Goal: Use online tool/utility: Utilize a website feature to perform a specific function

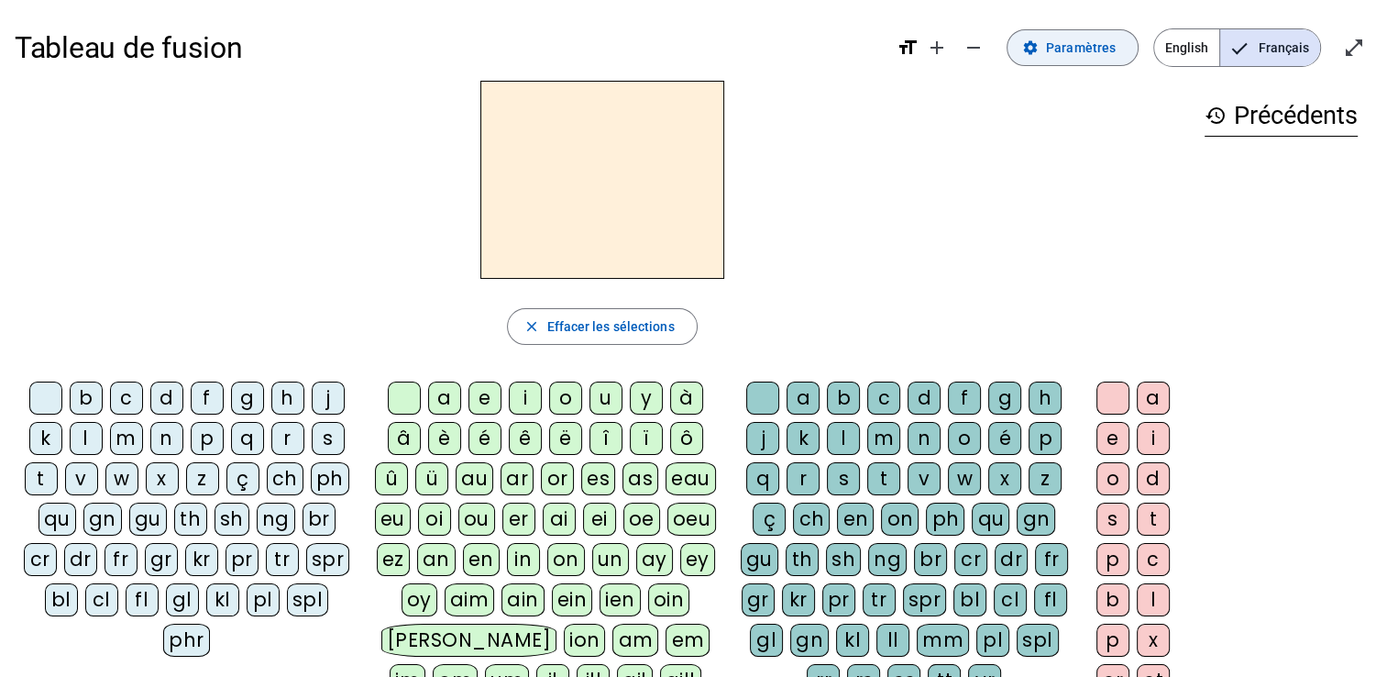
click at [1081, 33] on span at bounding box center [1073, 48] width 130 height 44
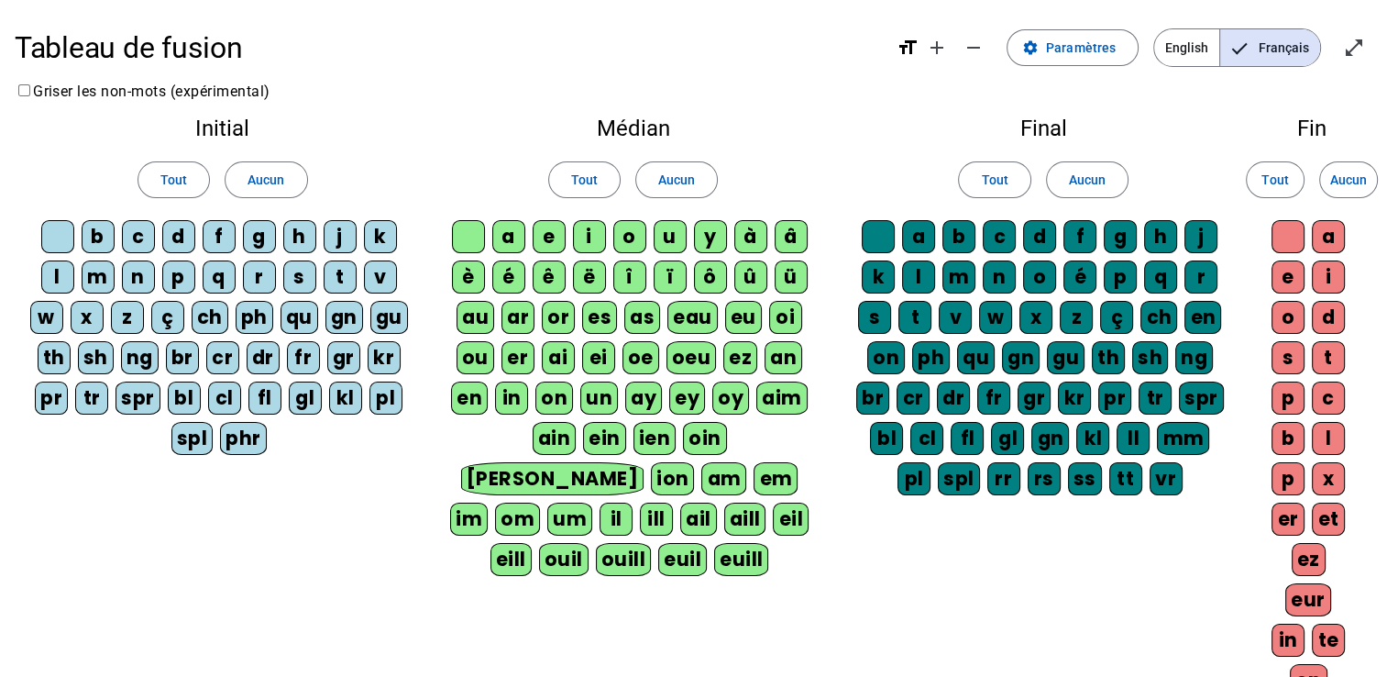
click at [72, 238] on div at bounding box center [57, 236] width 33 height 33
click at [110, 238] on div "b" at bounding box center [98, 236] width 33 height 33
click at [144, 238] on div "c" at bounding box center [138, 236] width 33 height 33
click at [146, 236] on div "c" at bounding box center [138, 236] width 33 height 33
click at [167, 245] on div "d" at bounding box center [178, 236] width 33 height 33
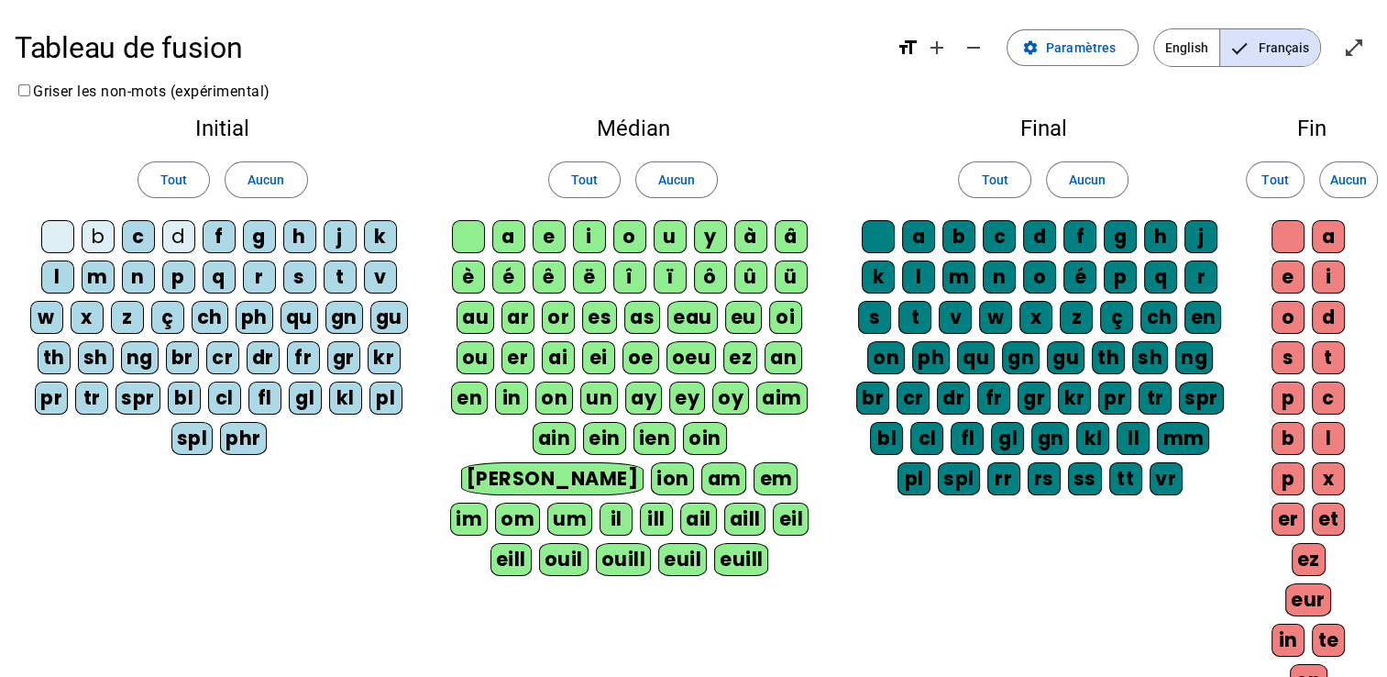
click at [190, 237] on div "d" at bounding box center [178, 236] width 33 height 33
click at [1082, 39] on span "Paramètres" at bounding box center [1081, 48] width 70 height 22
click at [1057, 33] on span at bounding box center [1073, 48] width 130 height 44
click at [1060, 62] on span at bounding box center [1073, 48] width 130 height 44
click at [158, 182] on span at bounding box center [173, 180] width 71 height 44
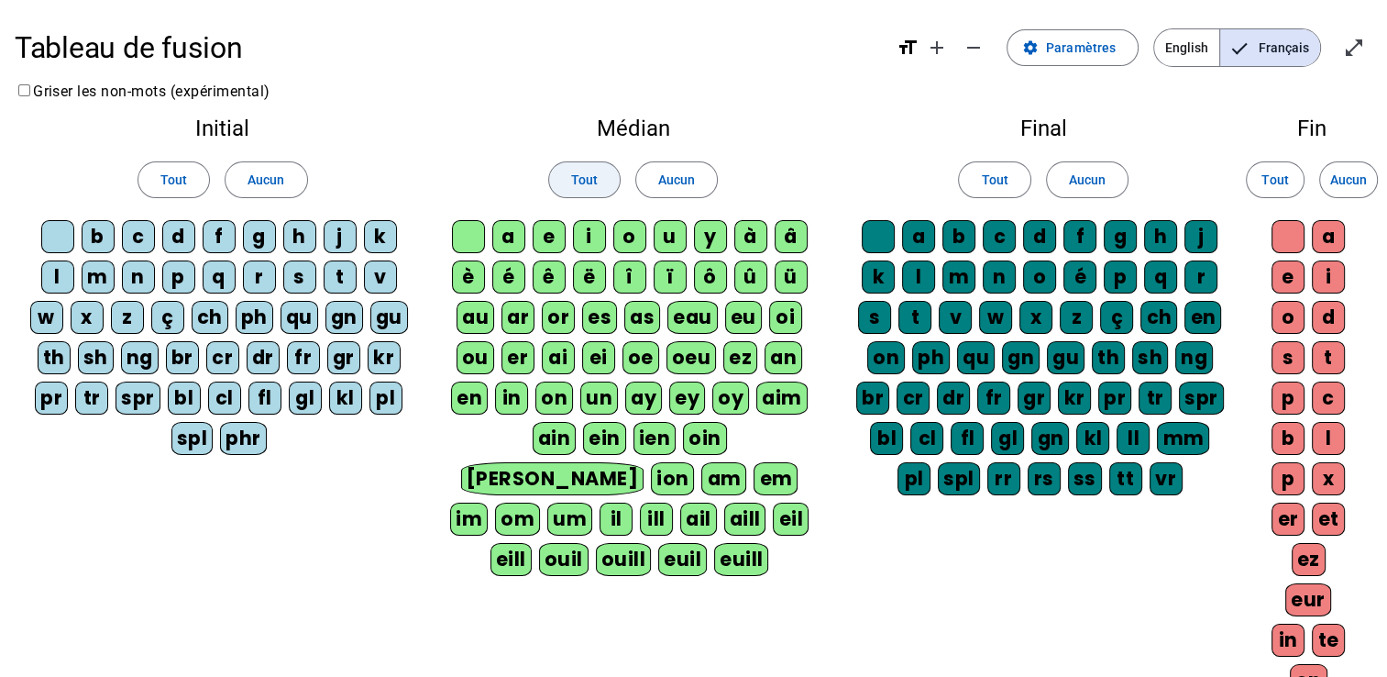
click at [565, 178] on span at bounding box center [584, 180] width 71 height 44
click at [1010, 174] on span at bounding box center [994, 180] width 71 height 44
click at [1303, 172] on span at bounding box center [1275, 180] width 57 height 44
click at [1353, 52] on mat-icon "open_in_full" at bounding box center [1354, 48] width 22 height 22
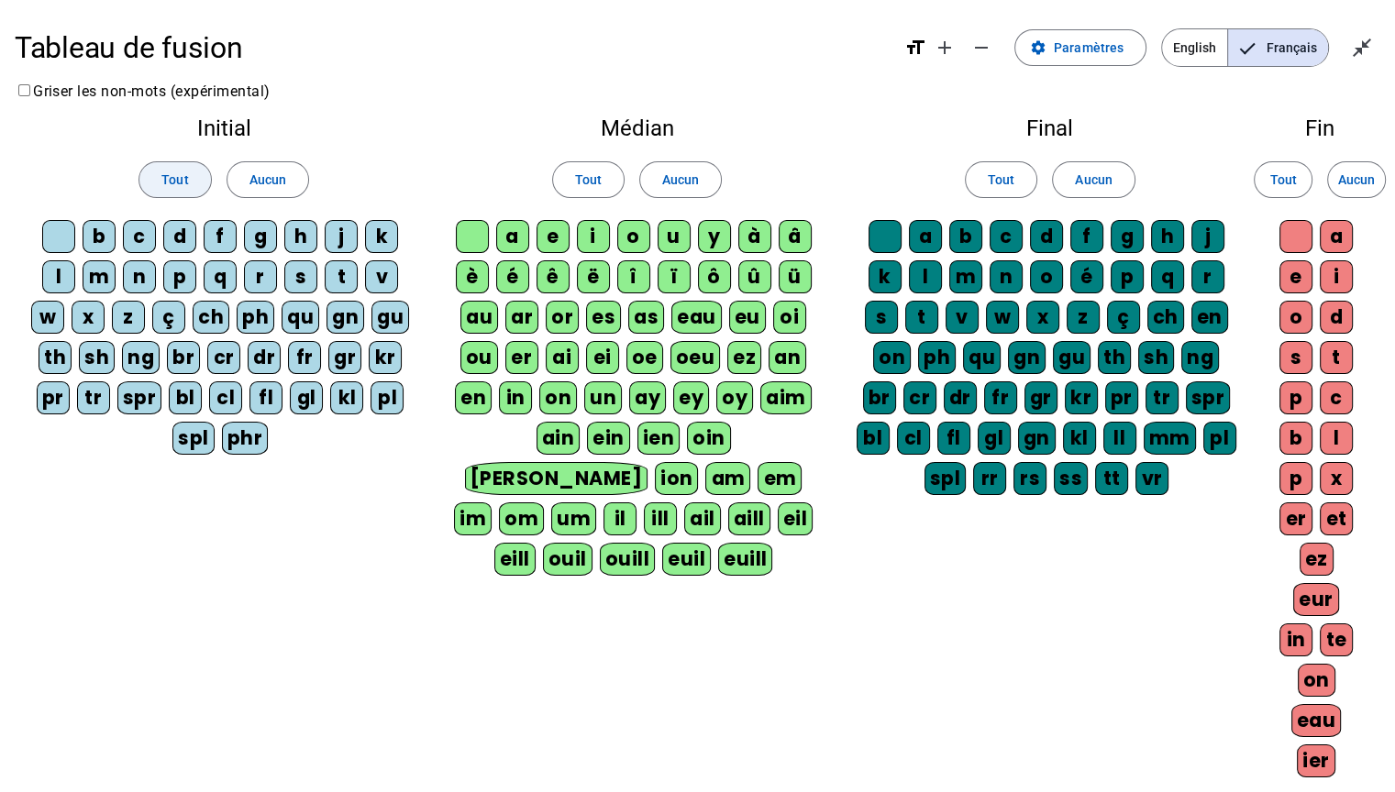
click at [192, 160] on span at bounding box center [174, 180] width 71 height 44
click at [577, 145] on div "Médian Tout Aucun a e i o u y à â è é ê ë [PERSON_NAME] ô û ü au ar or es as ea…" at bounding box center [636, 350] width 407 height 495
click at [690, 34] on h1 "Tableau de fusion" at bounding box center [452, 47] width 875 height 59
click at [691, 39] on h1 "Tableau de fusion" at bounding box center [452, 47] width 875 height 59
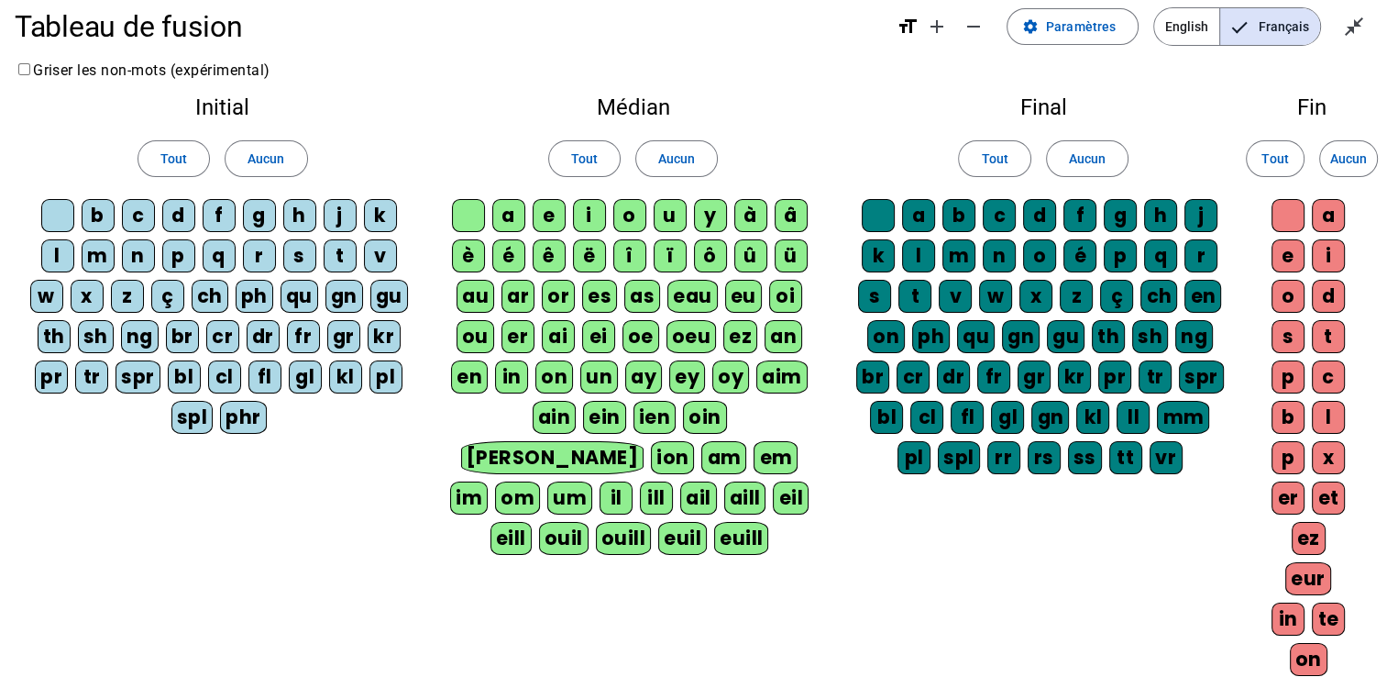
scroll to position [346, 0]
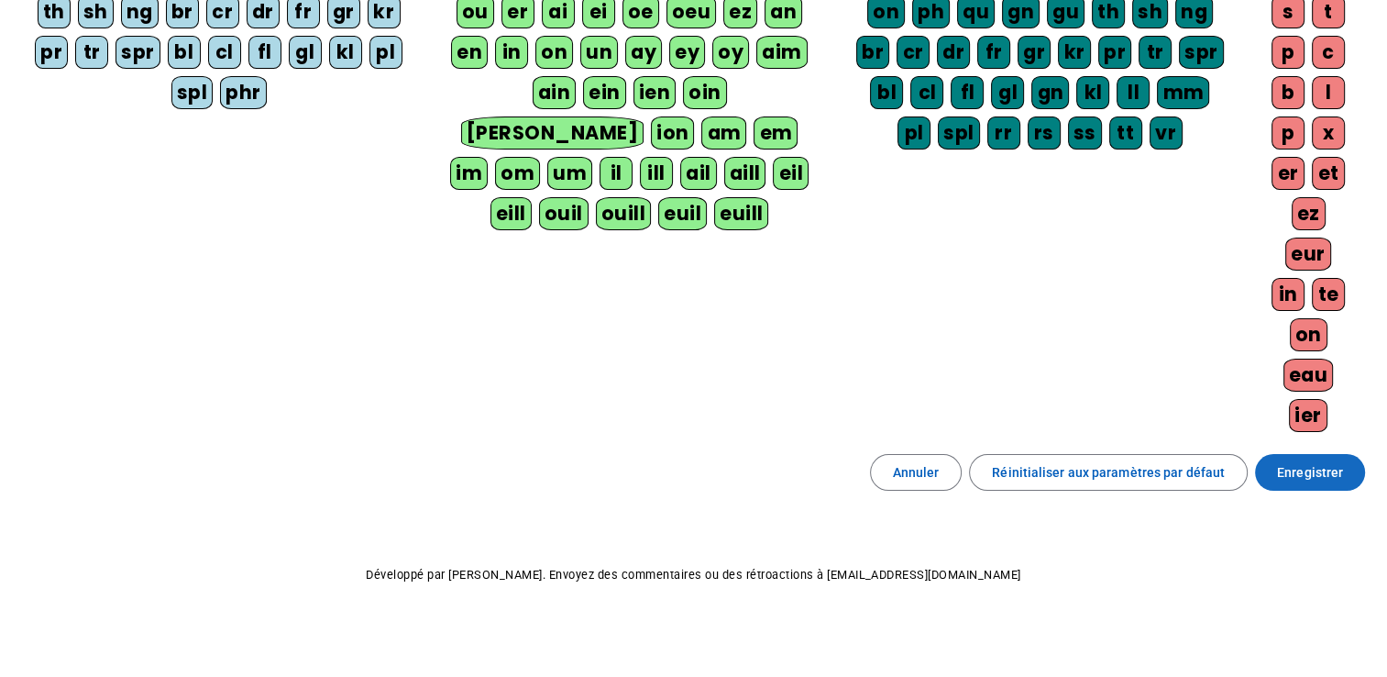
click at [1313, 461] on span "Enregistrer" at bounding box center [1310, 472] width 66 height 22
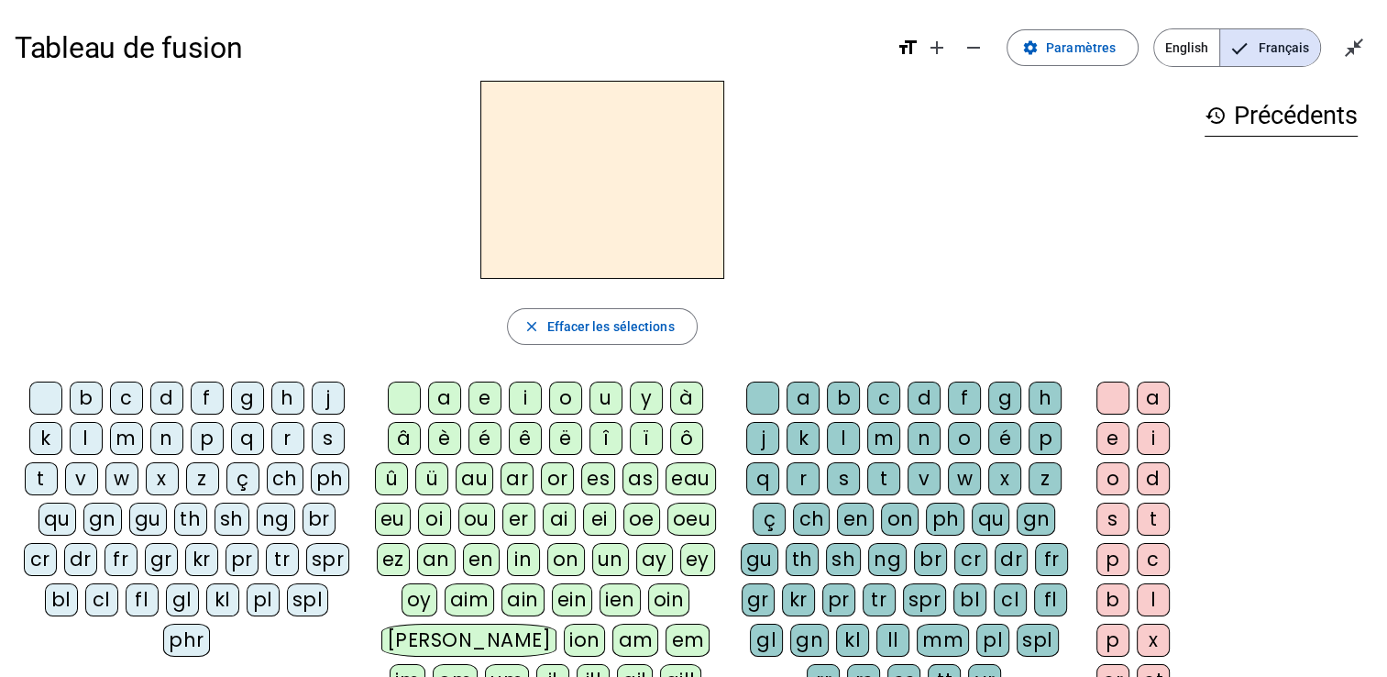
click at [139, 436] on div "m" at bounding box center [126, 438] width 33 height 33
click at [510, 401] on div "i" at bounding box center [525, 397] width 33 height 33
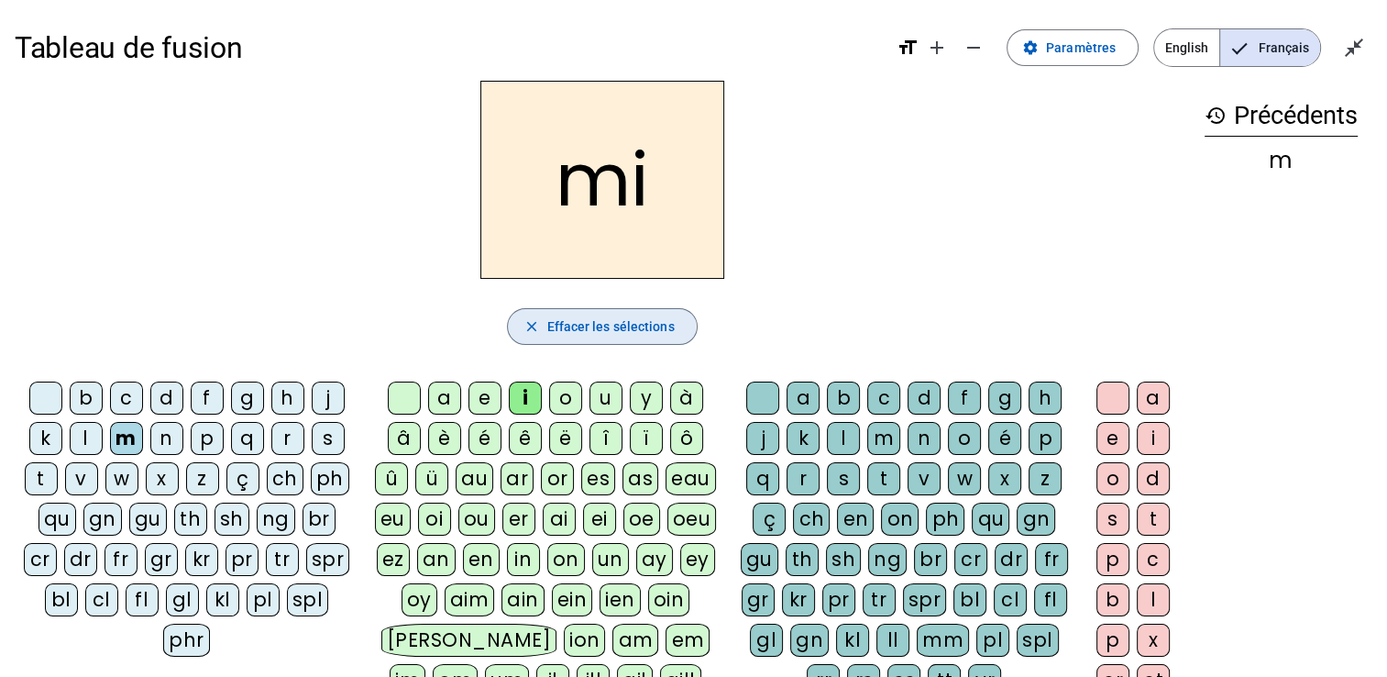
click at [540, 333] on span "button" at bounding box center [602, 326] width 188 height 44
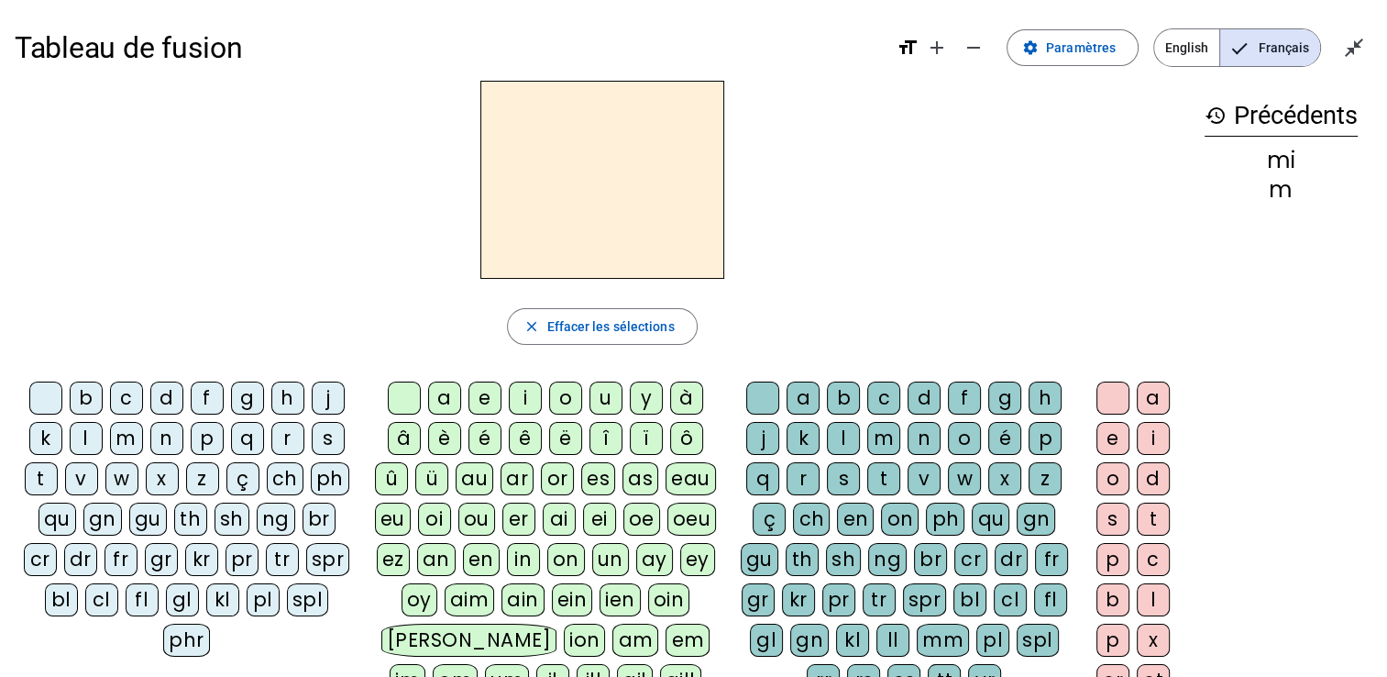
click at [139, 451] on div "m" at bounding box center [126, 438] width 33 height 33
click at [516, 401] on div "i" at bounding box center [525, 397] width 33 height 33
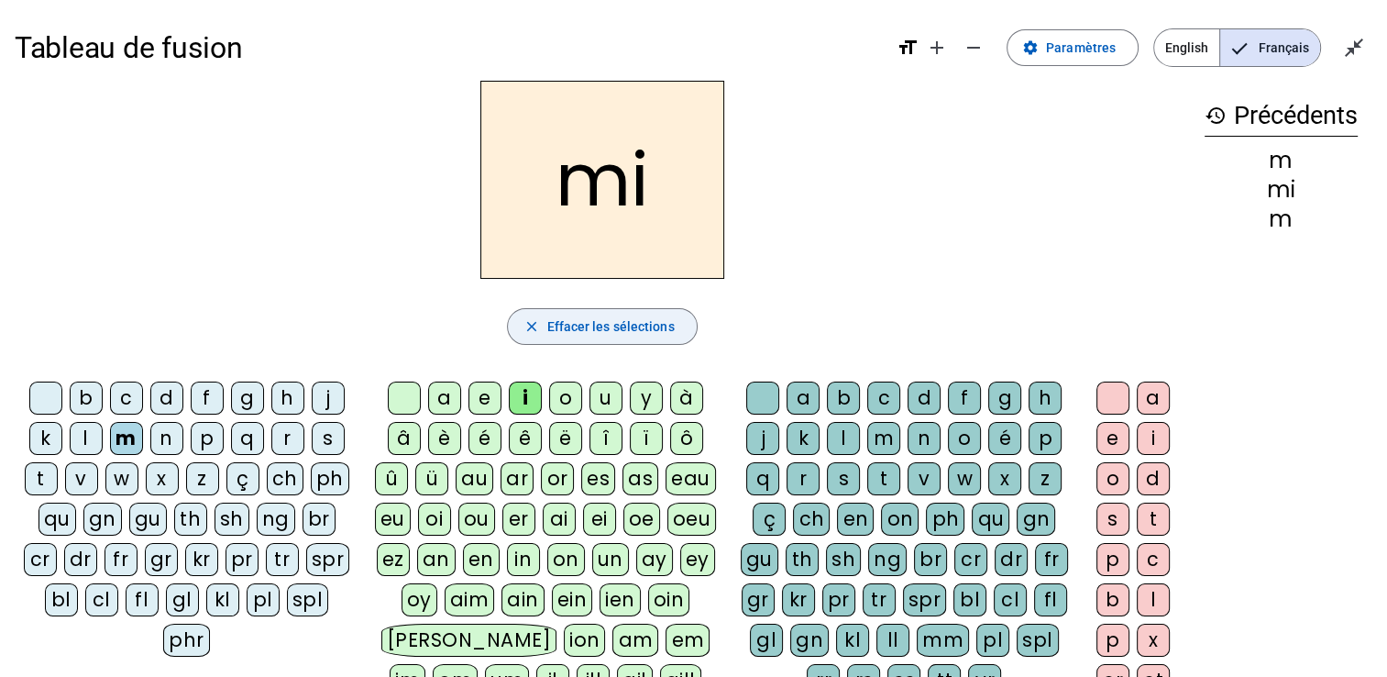
click at [557, 334] on span "Effacer les sélections" at bounding box center [610, 326] width 127 height 22
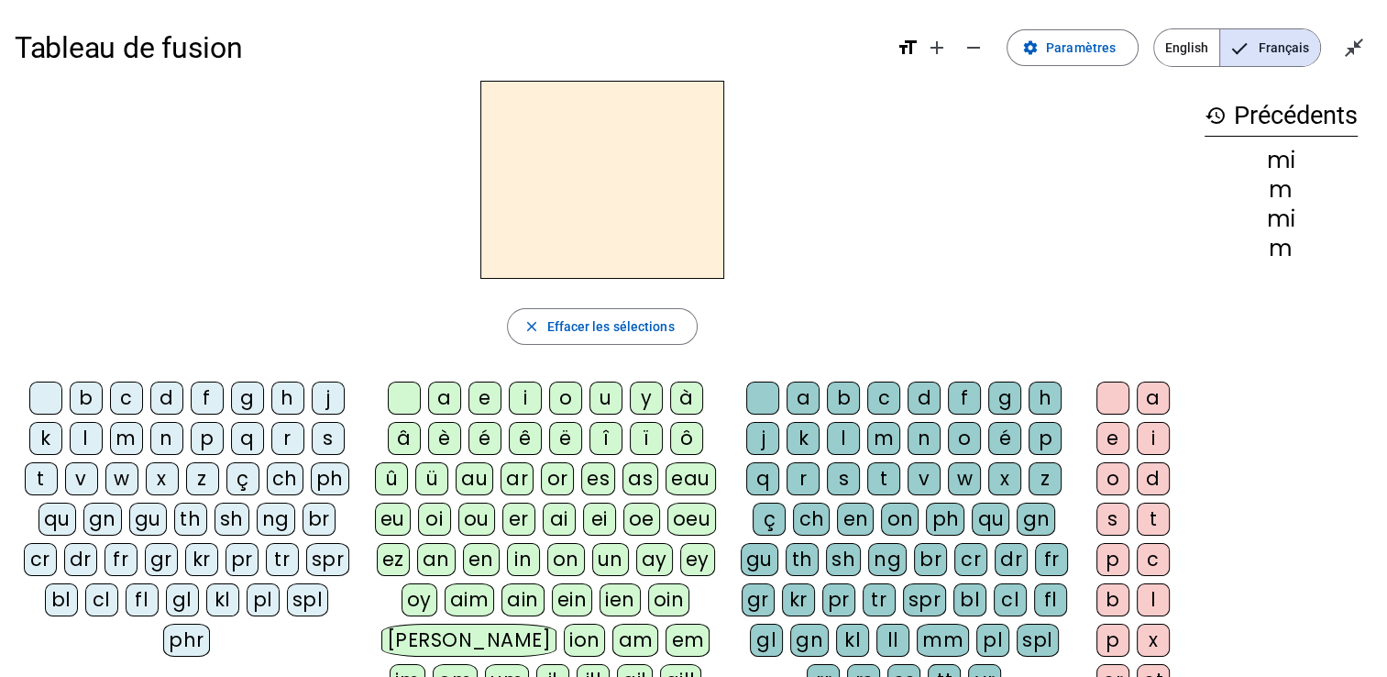
click at [164, 442] on div "n" at bounding box center [166, 438] width 33 height 33
click at [524, 393] on div "i" at bounding box center [525, 397] width 33 height 33
click at [484, 397] on div "e" at bounding box center [485, 397] width 33 height 33
click at [325, 397] on div "j" at bounding box center [328, 397] width 33 height 33
click at [337, 436] on div "s" at bounding box center [328, 438] width 33 height 33
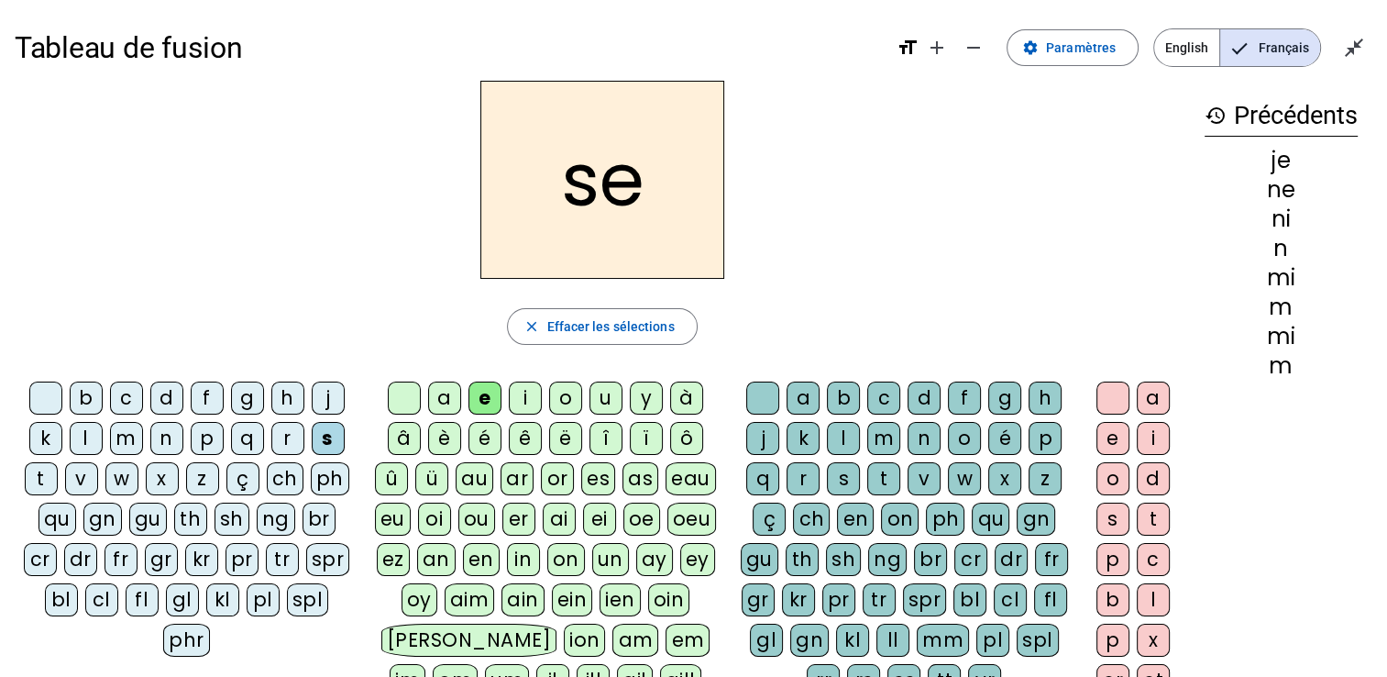
click at [445, 392] on div "a" at bounding box center [444, 397] width 33 height 33
click at [49, 474] on div "t" at bounding box center [41, 478] width 33 height 33
click at [486, 392] on div "e" at bounding box center [485, 397] width 33 height 33
click at [605, 392] on div "u" at bounding box center [606, 397] width 33 height 33
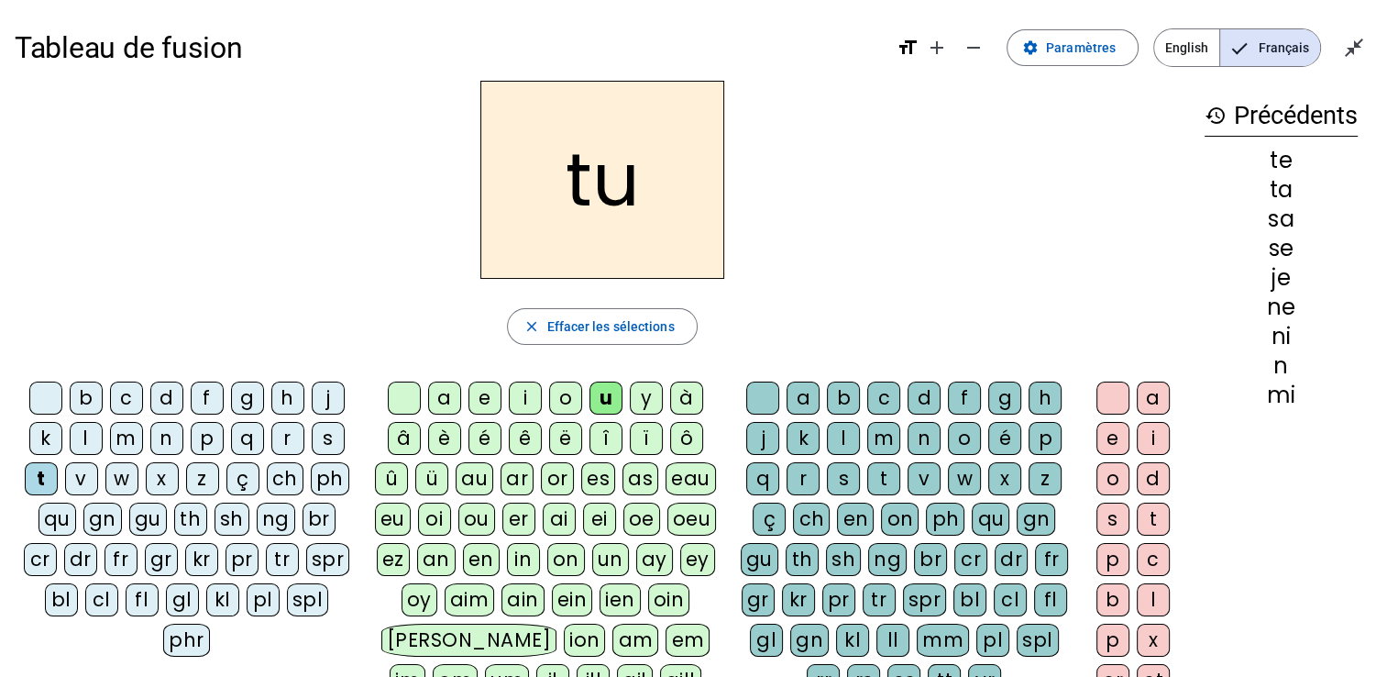
click at [170, 392] on div "d" at bounding box center [166, 397] width 33 height 33
click at [888, 400] on div "c" at bounding box center [883, 397] width 33 height 33
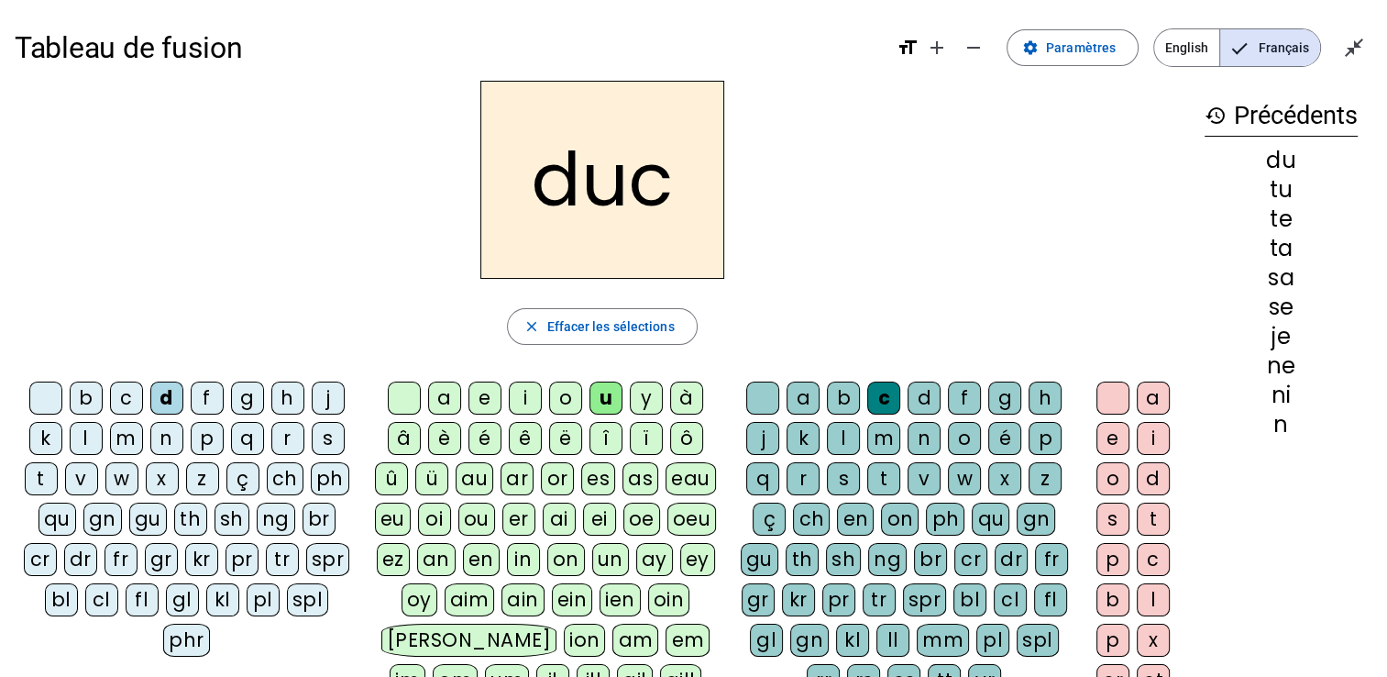
click at [128, 432] on div "m" at bounding box center [126, 438] width 33 height 33
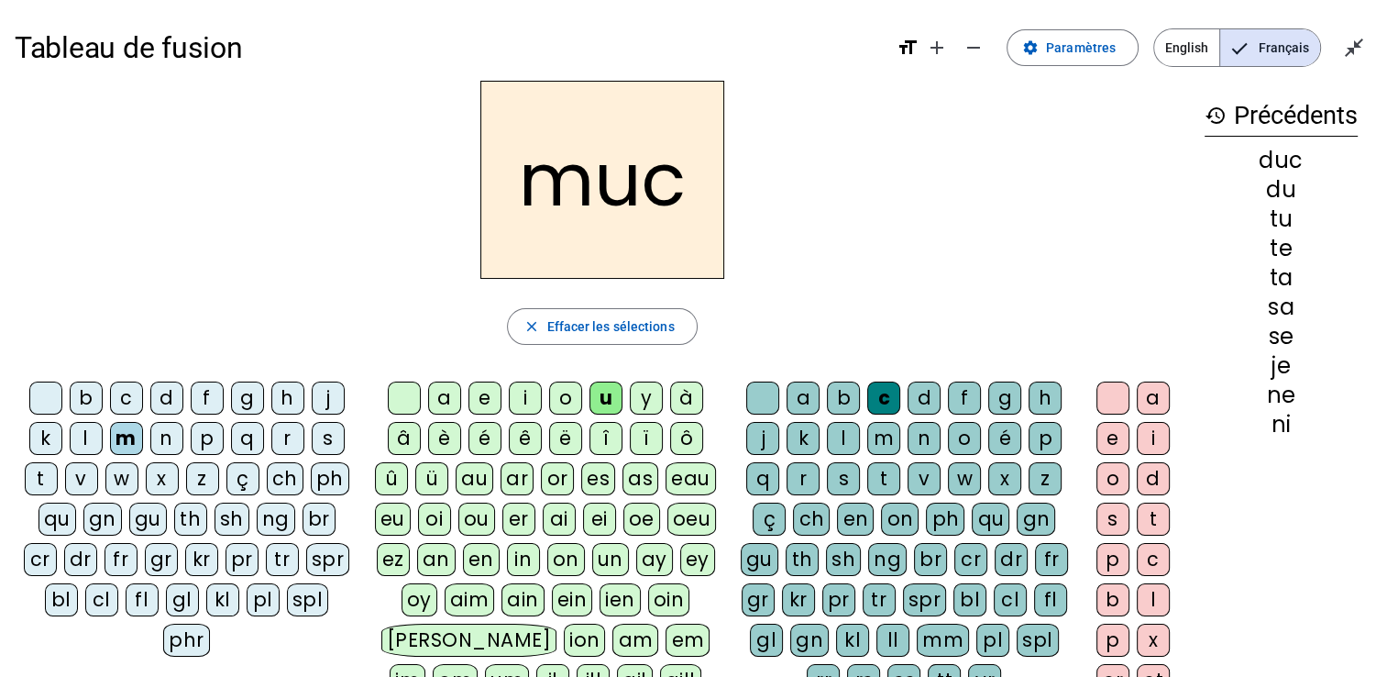
click at [807, 478] on div "r" at bounding box center [803, 478] width 33 height 33
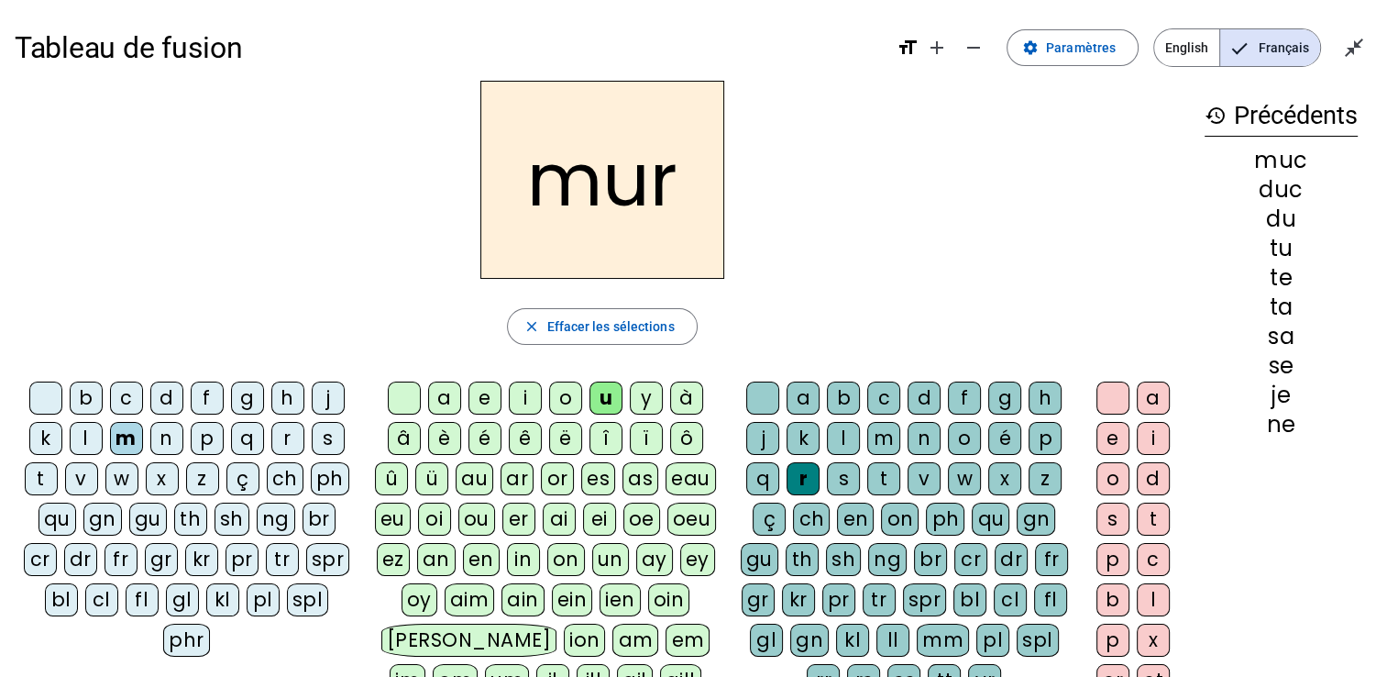
click at [324, 431] on div "s" at bounding box center [328, 438] width 33 height 33
